Goal: Information Seeking & Learning: Learn about a topic

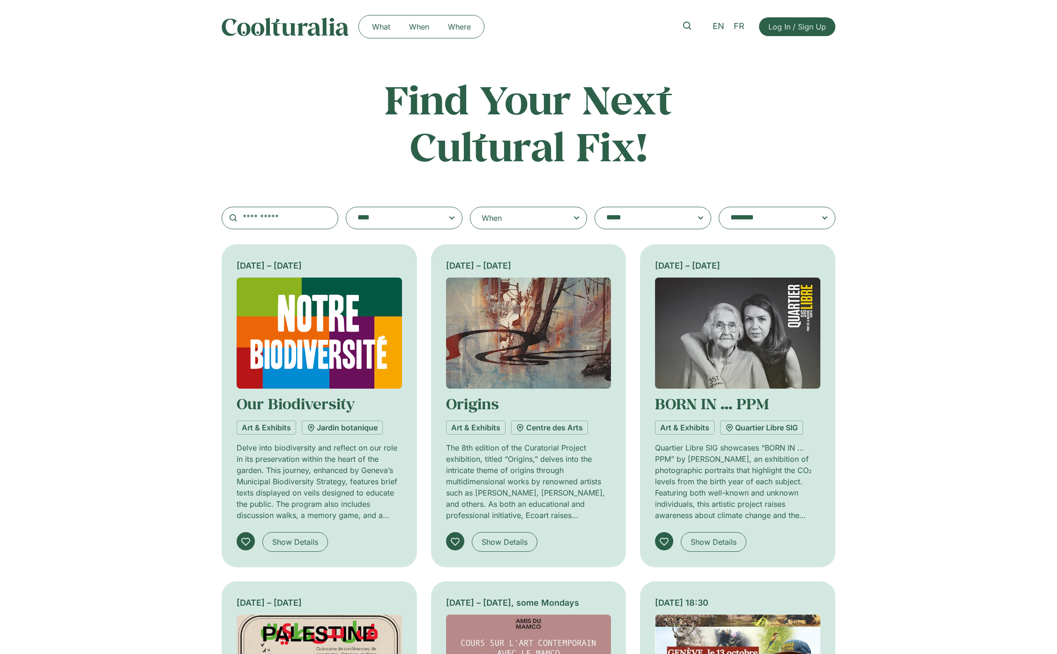
click at [523, 220] on div "When" at bounding box center [528, 218] width 117 height 22
click at [0, 0] on input "When" at bounding box center [0, 0] width 0 height 0
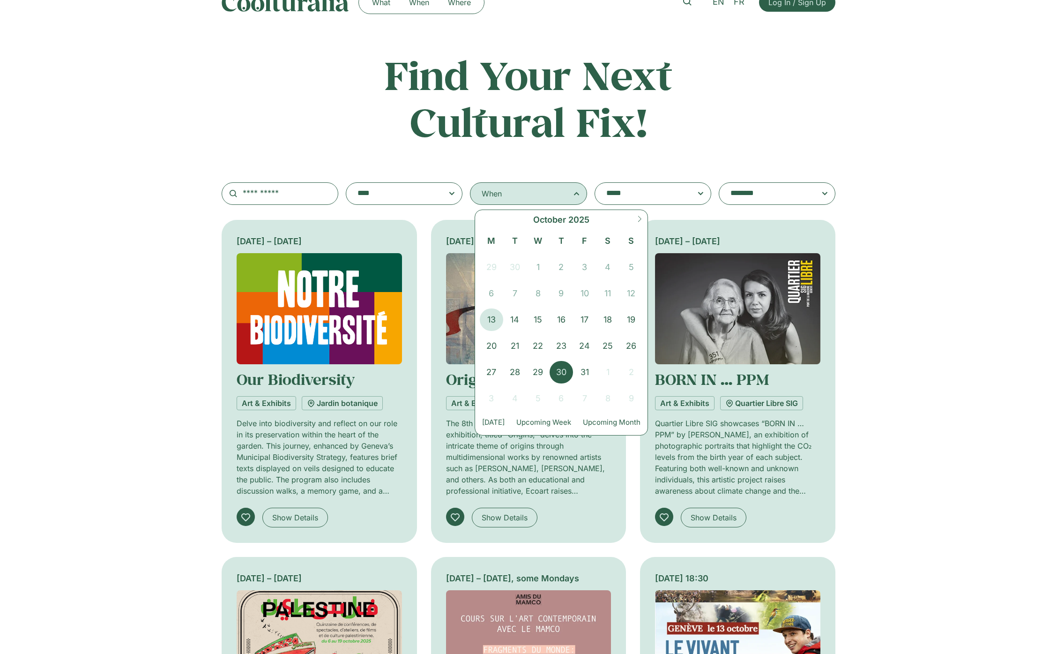
scroll to position [47, 0]
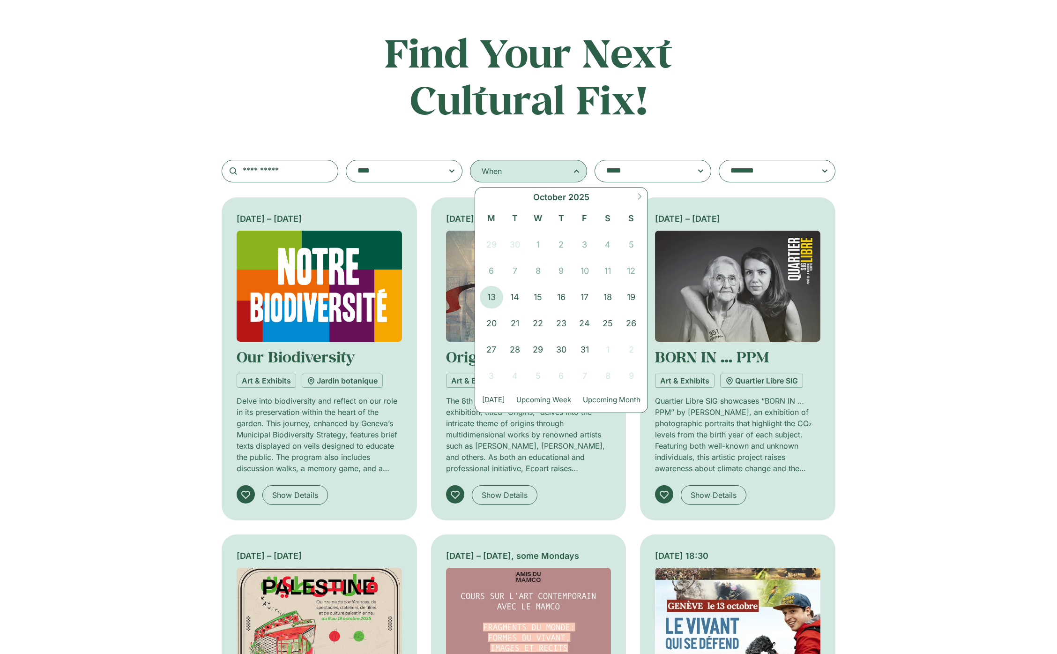
click at [642, 201] on span at bounding box center [640, 199] width 16 height 25
select select "**"
click at [523, 297] on span "11" at bounding box center [514, 297] width 23 height 22
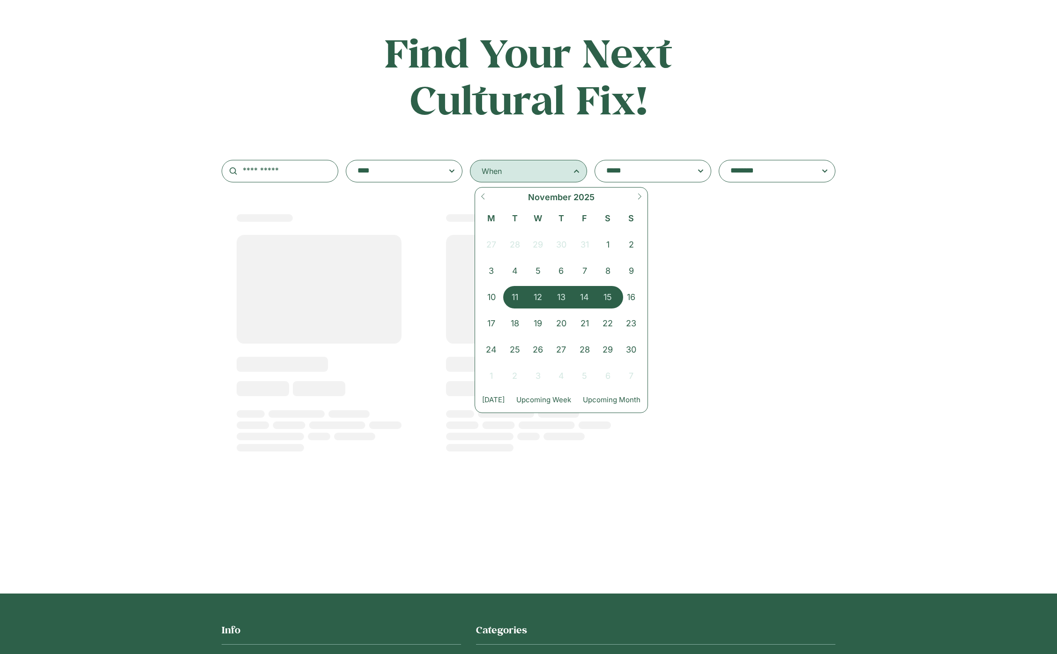
click at [611, 295] on span "15" at bounding box center [608, 297] width 23 height 22
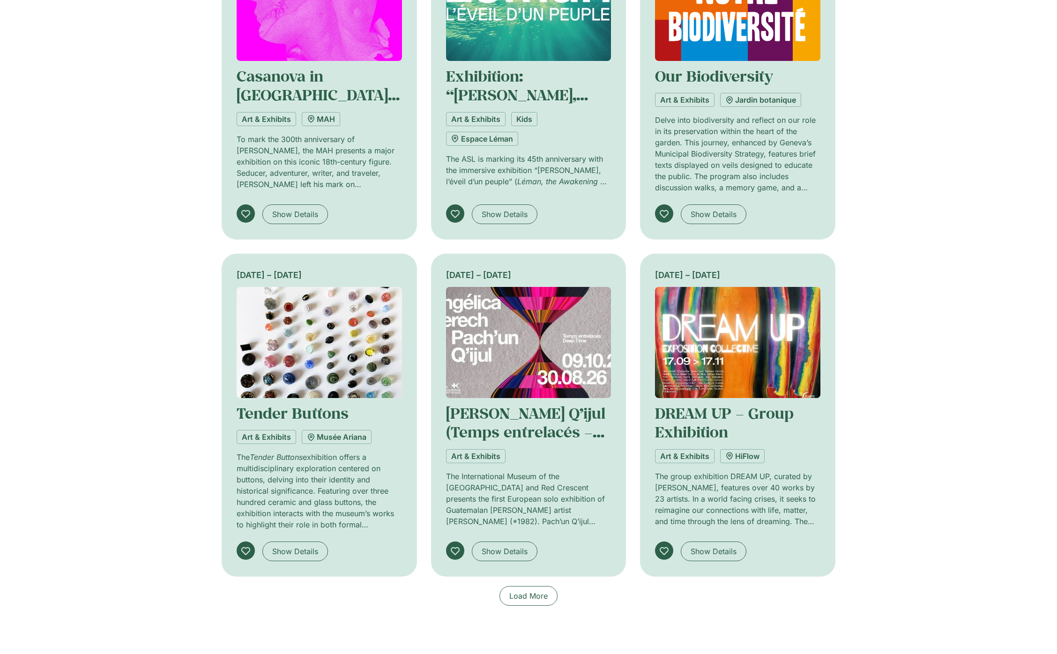
scroll to position [375, 0]
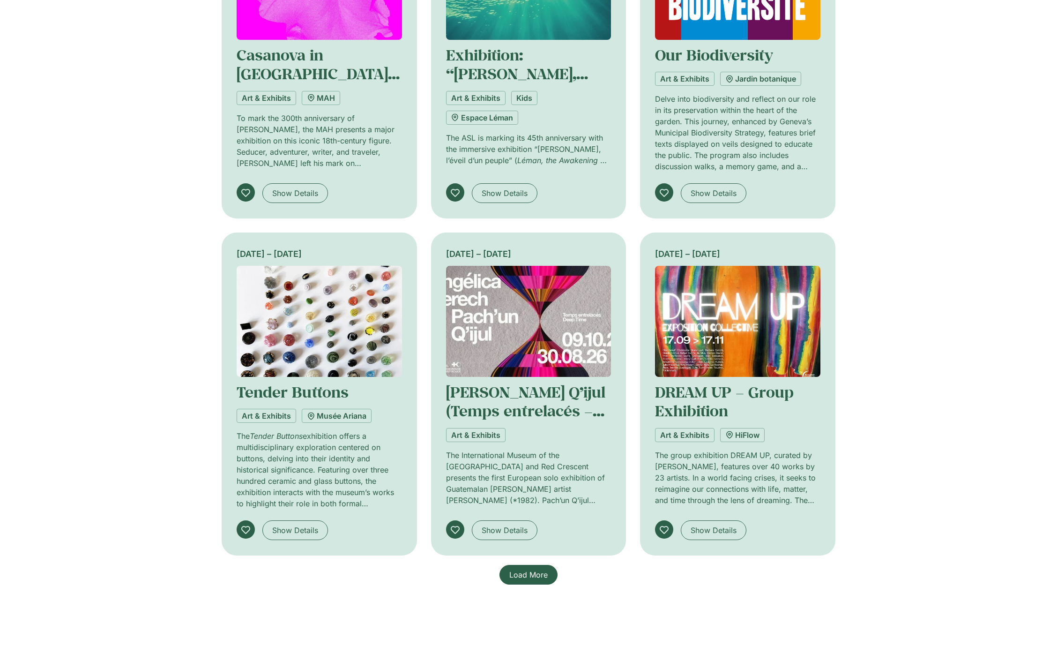
click at [523, 574] on span "Load More" at bounding box center [528, 574] width 38 height 11
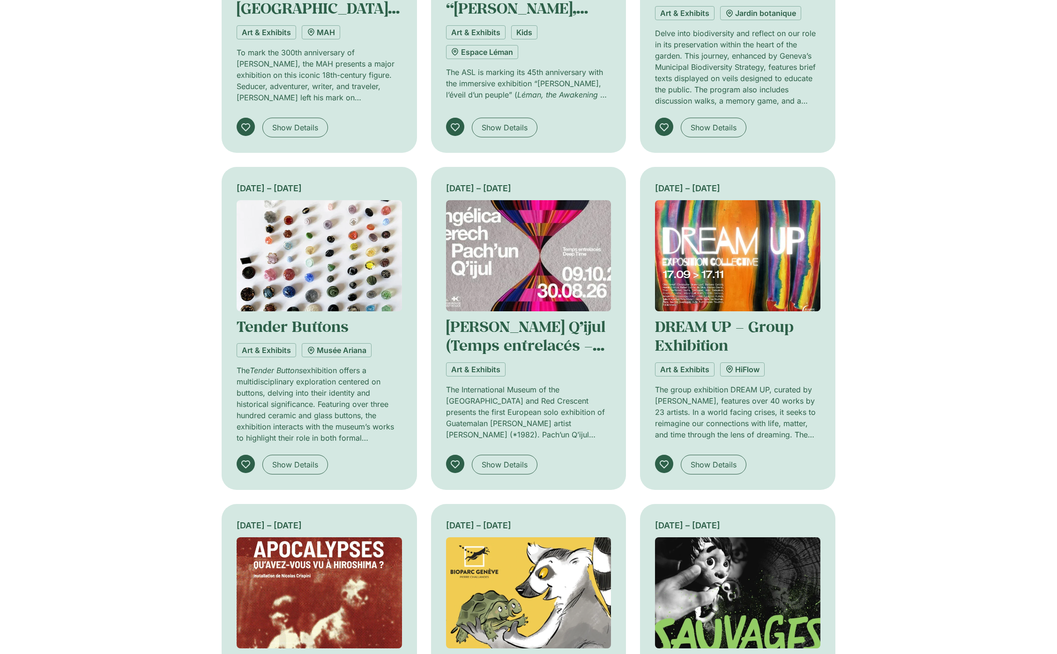
scroll to position [469, 0]
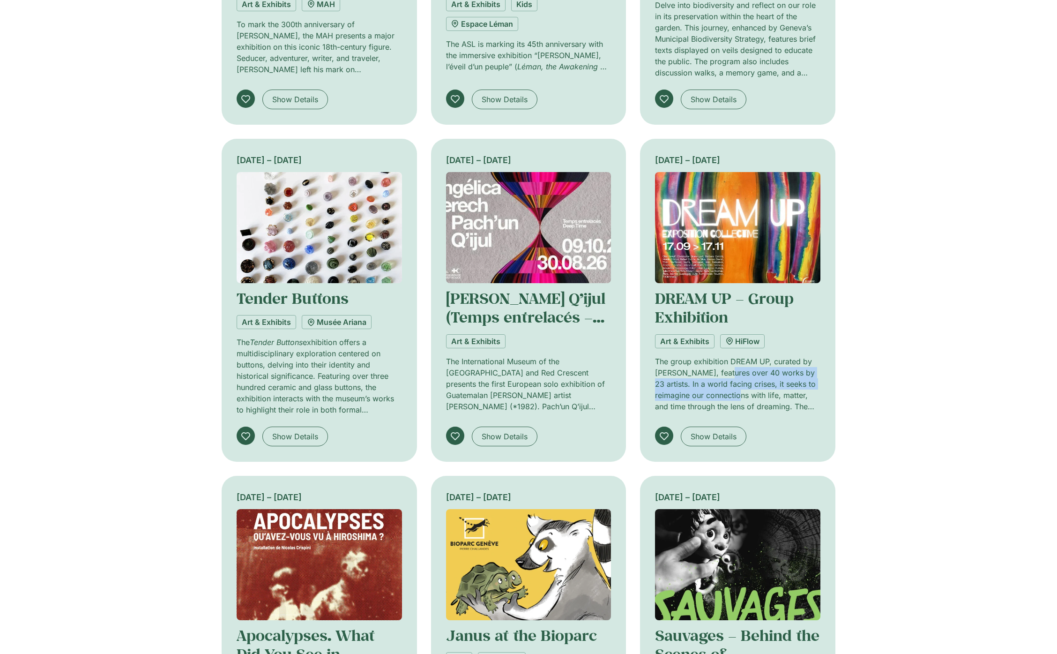
drag, startPoint x: 725, startPoint y: 375, endPoint x: 737, endPoint y: 390, distance: 18.7
click at [737, 390] on p "The group exhibition DREAM UP, curated by [PERSON_NAME], features over 40 works…" at bounding box center [737, 384] width 165 height 56
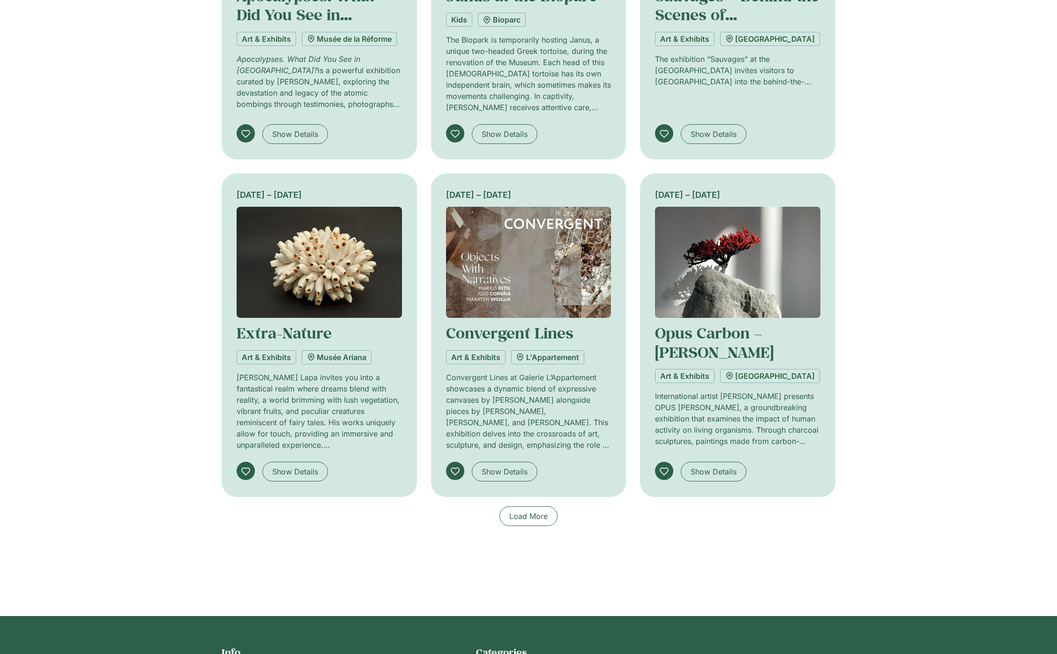
scroll to position [1125, 0]
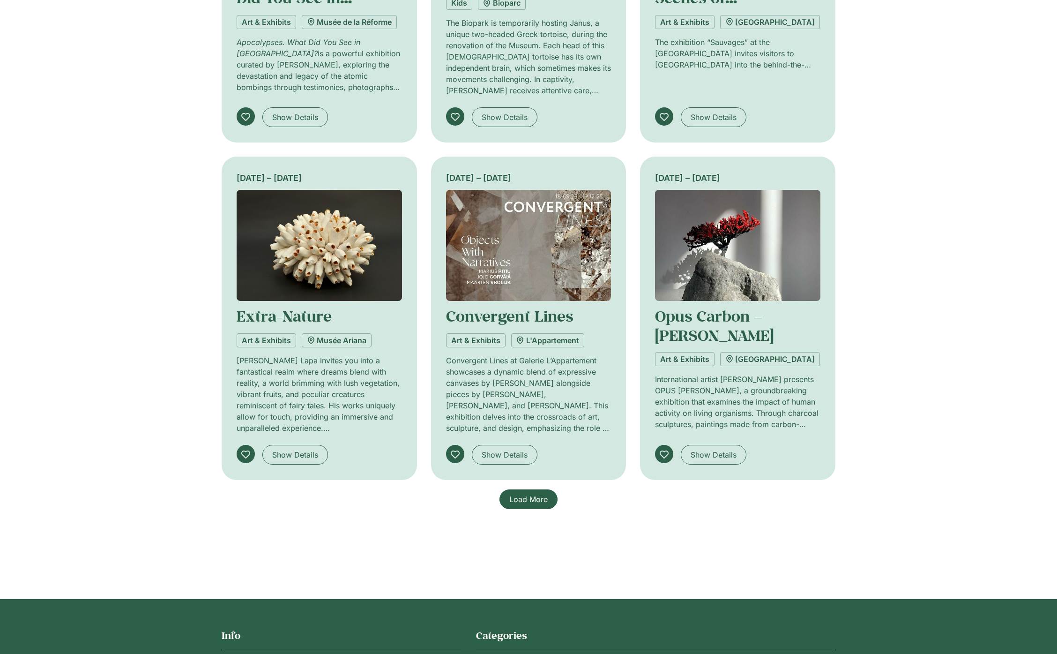
drag, startPoint x: 532, startPoint y: 509, endPoint x: 531, endPoint y: 503, distance: 6.2
click at [531, 503] on span "Load More" at bounding box center [528, 498] width 38 height 11
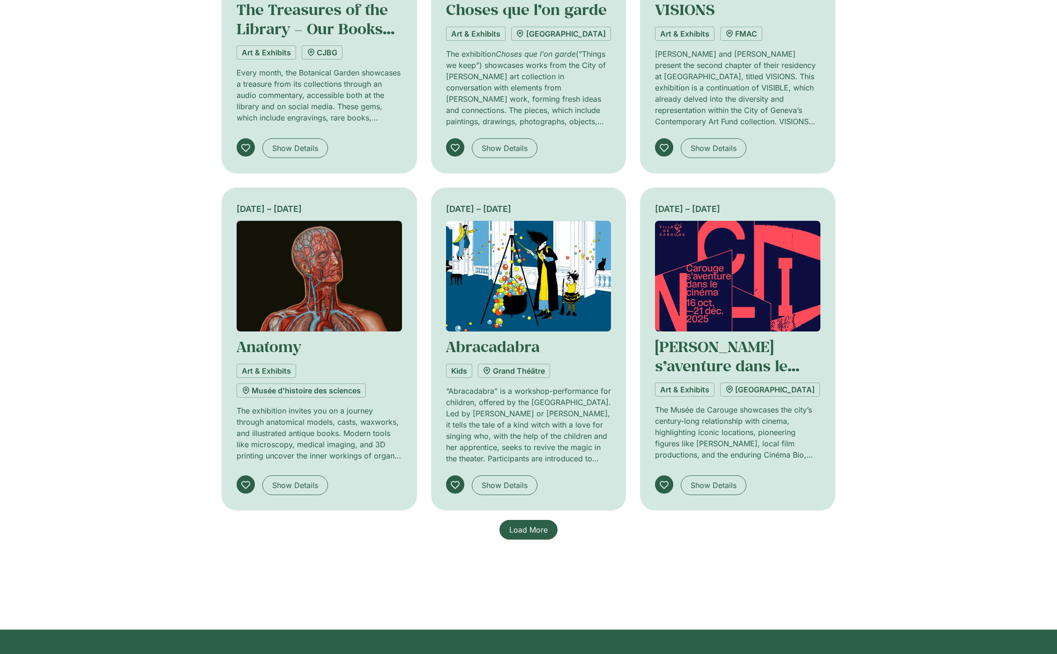
scroll to position [1781, 0]
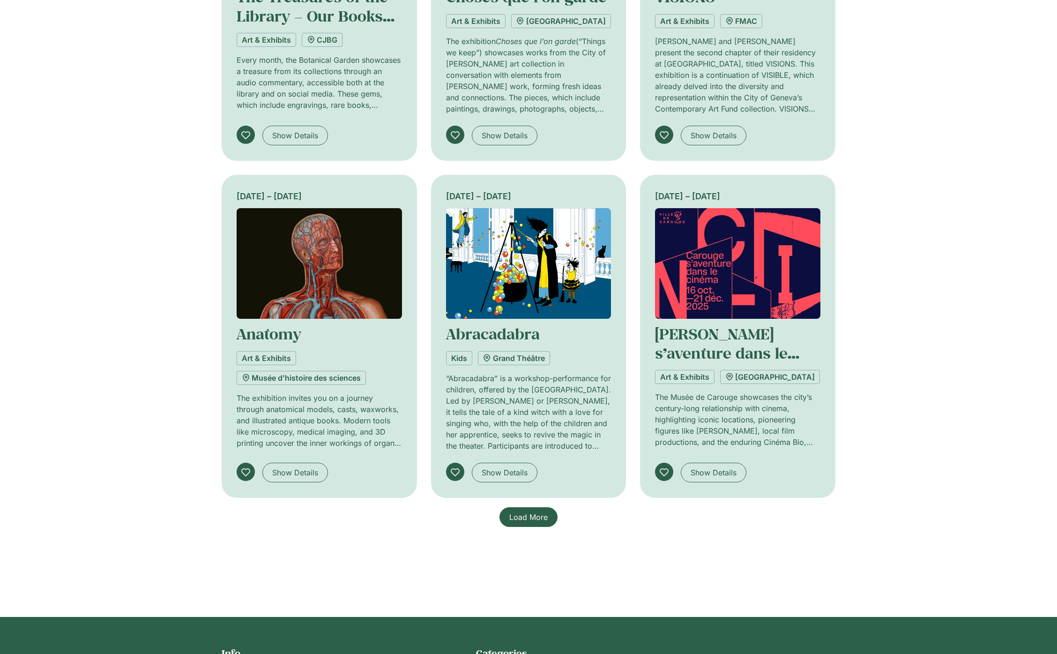
click at [528, 515] on span "Load More" at bounding box center [528, 516] width 38 height 11
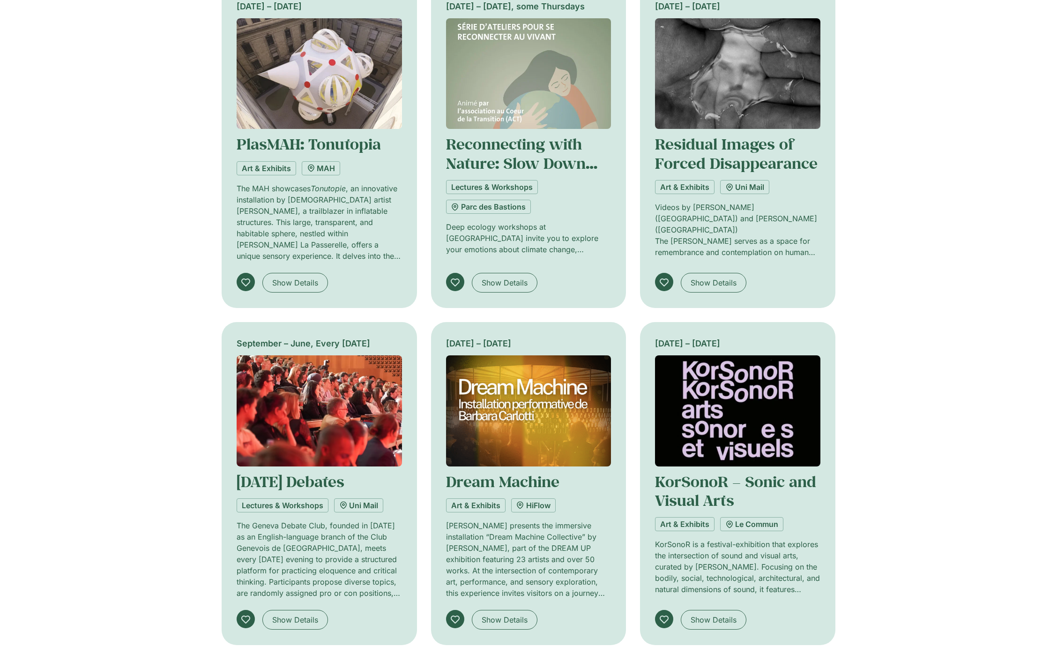
scroll to position [2374, 0]
